Goal: Check status: Check status

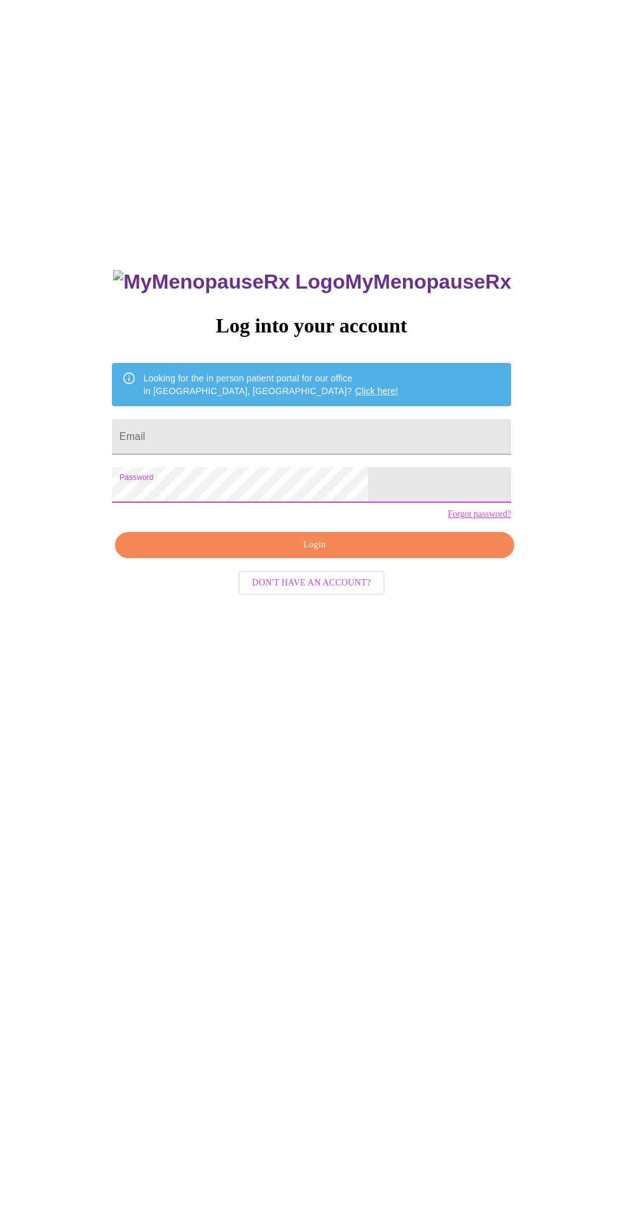
click at [224, 451] on input "Email" at bounding box center [311, 437] width 399 height 36
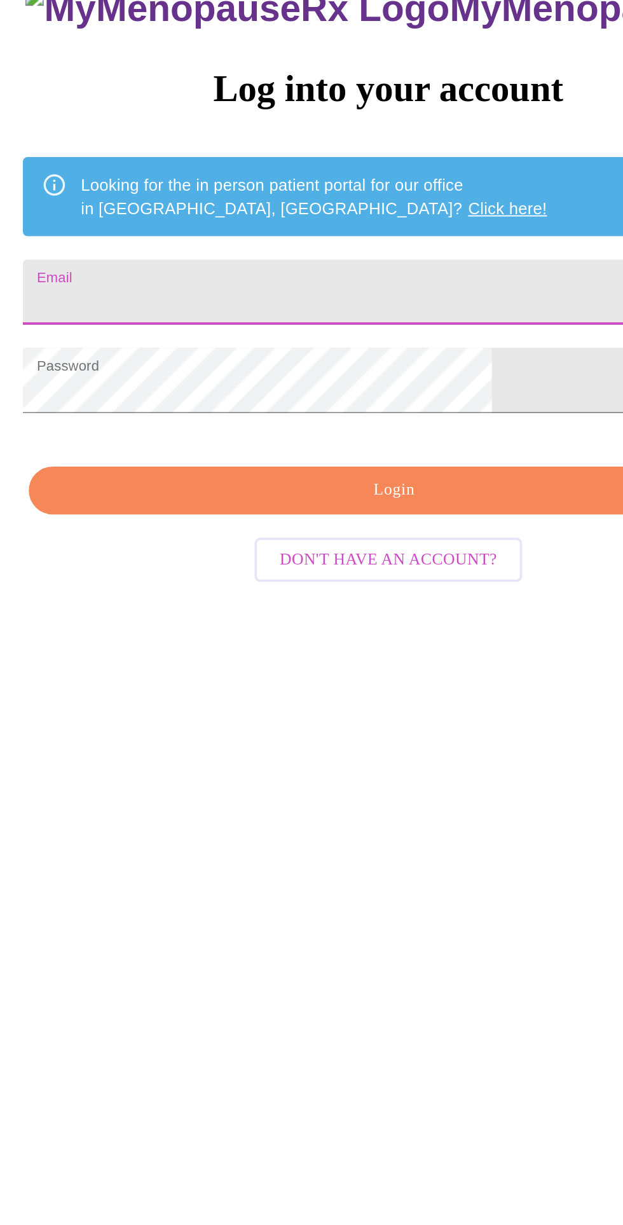
type input "[EMAIL_ADDRESS][DOMAIN_NAME]"
click at [202, 553] on span "Login" at bounding box center [315, 545] width 370 height 16
